Goal: Task Accomplishment & Management: Manage account settings

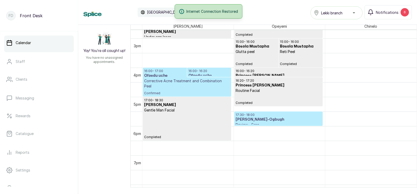
scroll to position [431, 0]
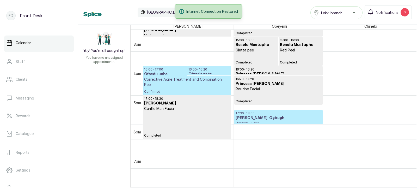
click at [263, 117] on h3 "[PERSON_NAME]-Ogbugh" at bounding box center [279, 117] width 86 height 5
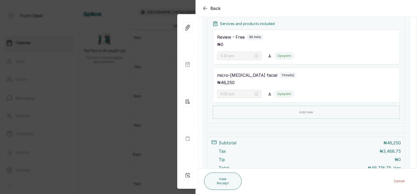
scroll to position [135, 0]
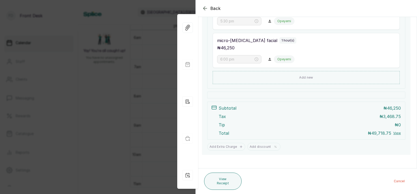
click at [102, 168] on div "Back Appointment Details Edit appointment 🚶 Walk-in (booked by Front Desk) Make…" at bounding box center [208, 97] width 417 height 194
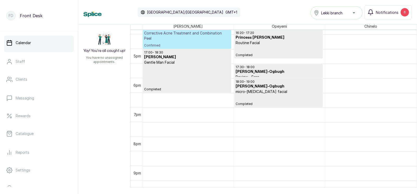
scroll to position [0, 0]
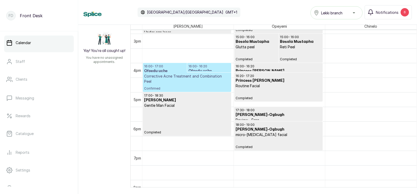
click at [193, 74] on p "Corrective Acne Treatment and Combination Peel" at bounding box center [187, 78] width 86 height 10
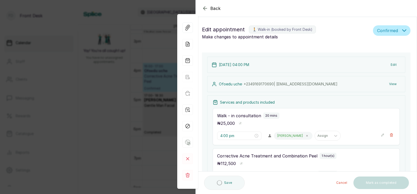
type input "4:00 pm"
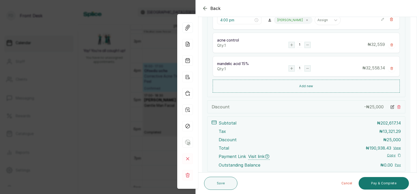
click at [122, 104] on div "Back Appointment Details Edit appointment 🚶 Walk-in (booked by Front Desk) Make…" at bounding box center [208, 97] width 417 height 194
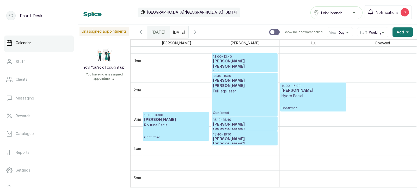
scroll to position [374, 0]
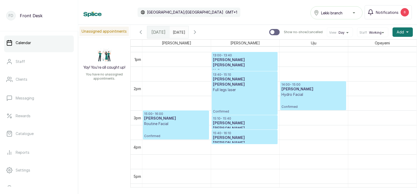
click at [139, 32] on icon "button" at bounding box center [141, 32] width 6 height 6
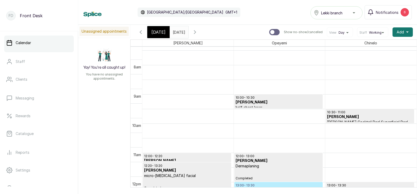
scroll to position [0, 0]
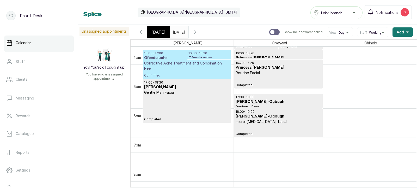
click at [191, 71] on p "Confirmed" at bounding box center [187, 74] width 86 height 7
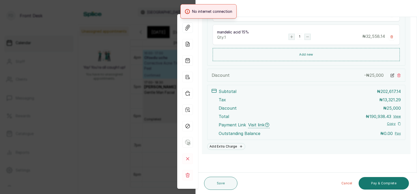
click at [87, 99] on div "Back Appointment Details Edit appointment 🚶 Walk-in (booked by Front Desk) Make…" at bounding box center [208, 97] width 417 height 194
